Goal: Entertainment & Leisure: Consume media (video, audio)

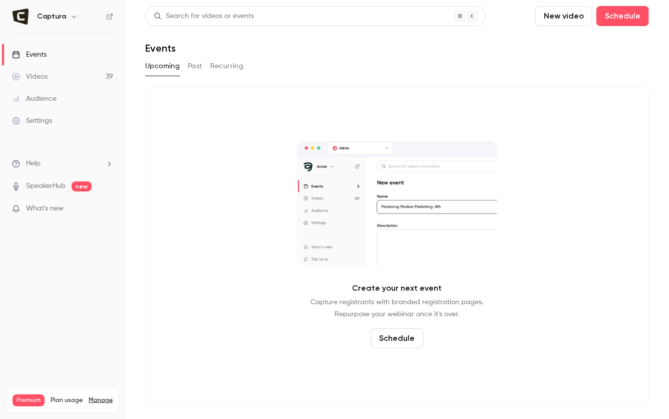
click at [93, 72] on link "Videos 39" at bounding box center [62, 77] width 125 height 22
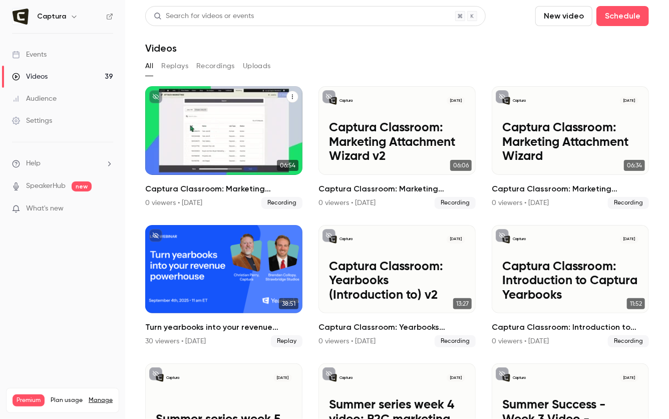
click at [265, 127] on p "Captura Classroom: Marketing Attachment Wizard v3" at bounding box center [224, 142] width 136 height 43
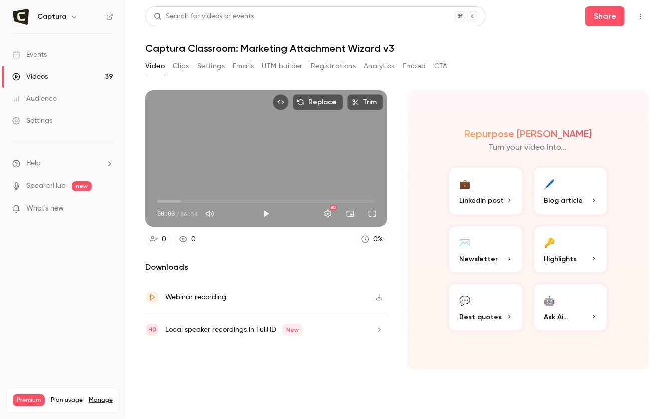
click at [376, 302] on button "button" at bounding box center [379, 297] width 16 height 16
